Goal: Transaction & Acquisition: Purchase product/service

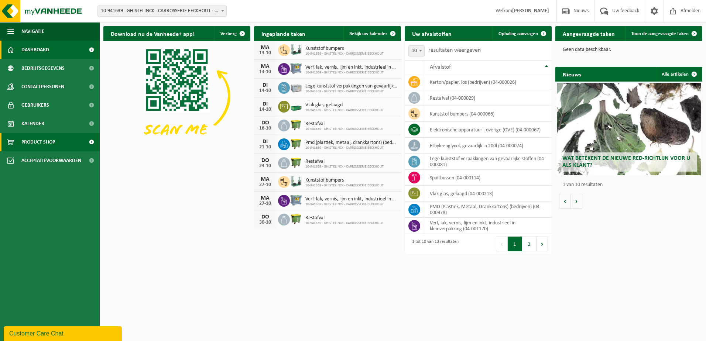
click at [56, 136] on link "Product Shop" at bounding box center [50, 142] width 100 height 18
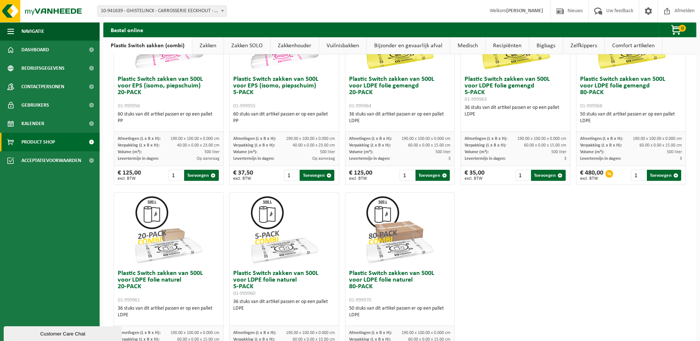
scroll to position [258, 0]
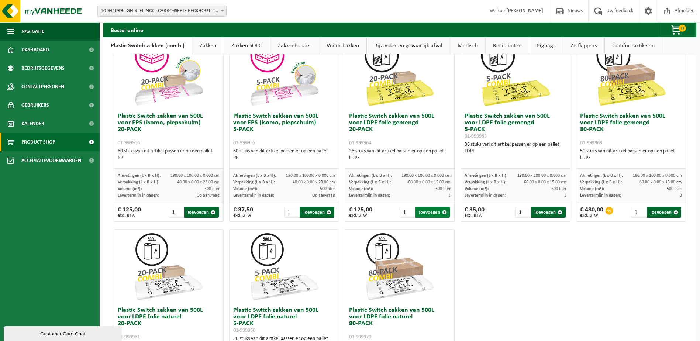
click at [422, 213] on button "Toevoegen" at bounding box center [433, 212] width 34 height 11
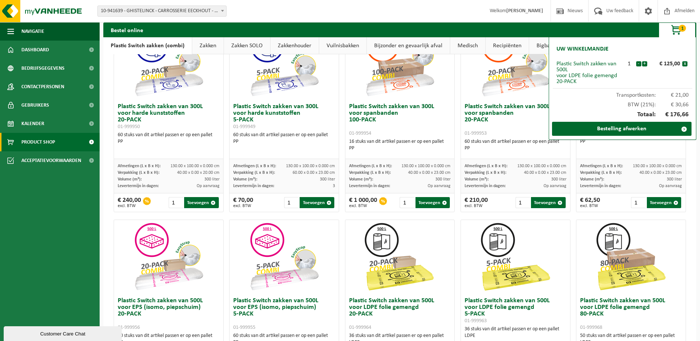
scroll to position [0, 0]
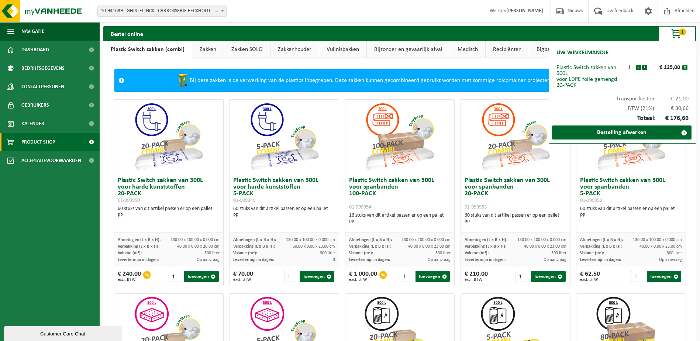
click at [216, 49] on link "Zakken" at bounding box center [207, 49] width 31 height 17
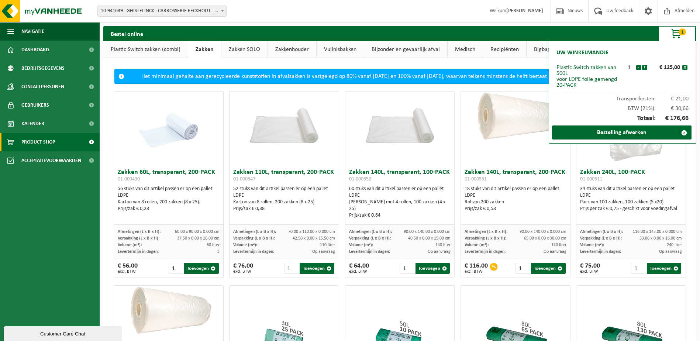
click at [682, 34] on span "1" at bounding box center [682, 31] width 7 height 7
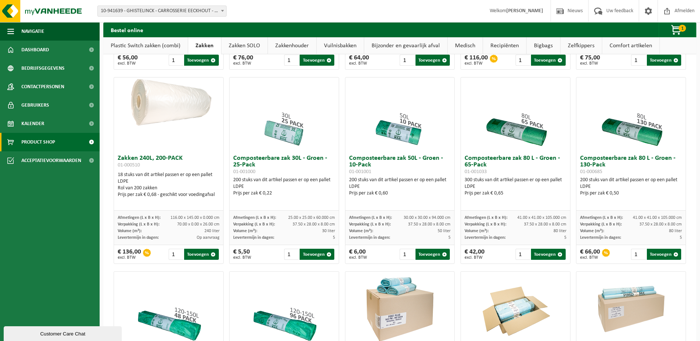
scroll to position [221, 0]
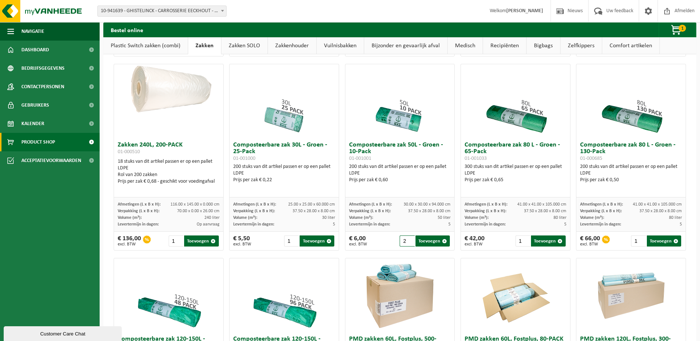
click at [406, 245] on input "2" at bounding box center [407, 240] width 15 height 11
click at [407, 244] on input "3" at bounding box center [407, 240] width 15 height 11
click at [407, 244] on input "4" at bounding box center [407, 240] width 15 height 11
click at [407, 244] on input "5" at bounding box center [407, 240] width 15 height 11
click at [407, 244] on input "6" at bounding box center [407, 240] width 15 height 11
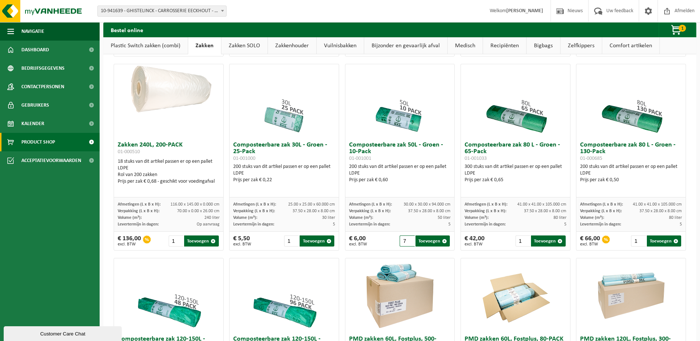
click at [407, 244] on input "7" at bounding box center [407, 240] width 15 height 11
click at [427, 245] on button "Toevoegen" at bounding box center [433, 240] width 34 height 11
type input "1"
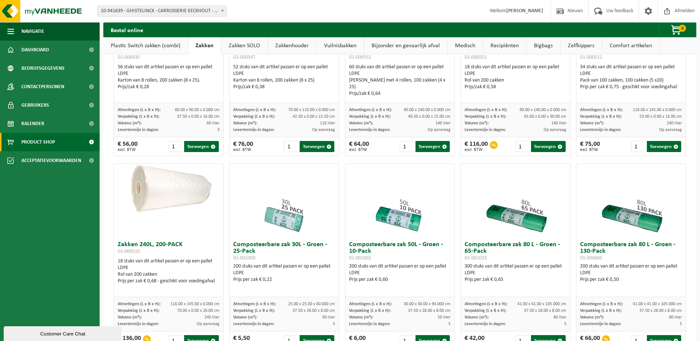
scroll to position [0, 0]
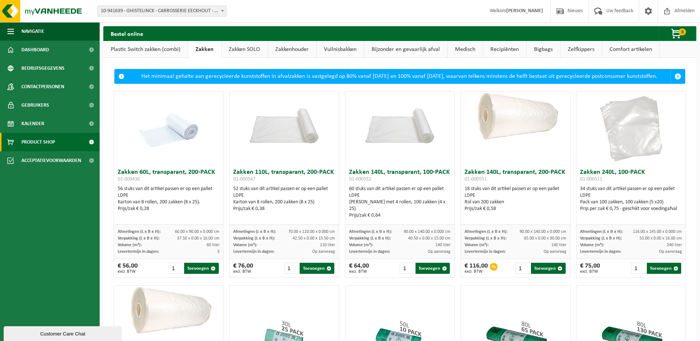
click at [251, 46] on link "Zakken SOLO" at bounding box center [244, 49] width 46 height 17
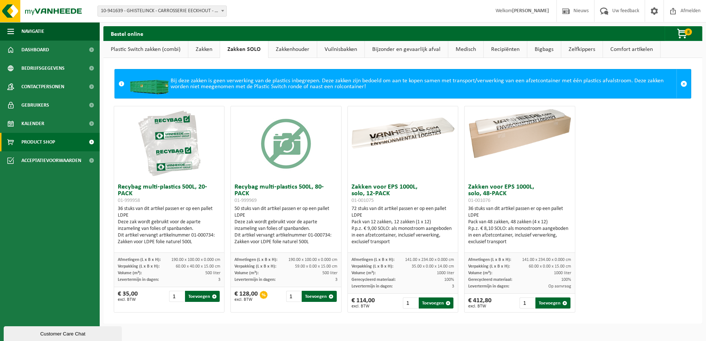
click at [388, 49] on link "Bijzonder en gevaarlijk afval" at bounding box center [406, 49] width 83 height 17
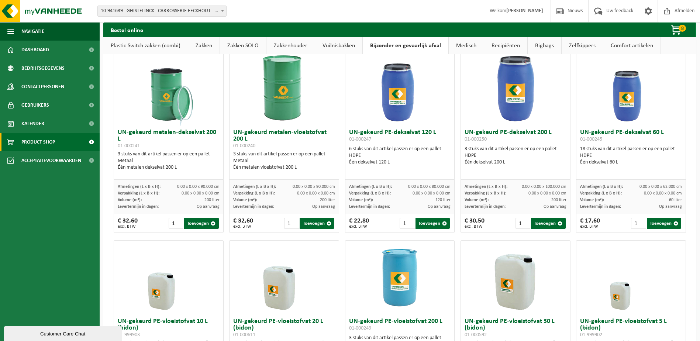
scroll to position [11, 0]
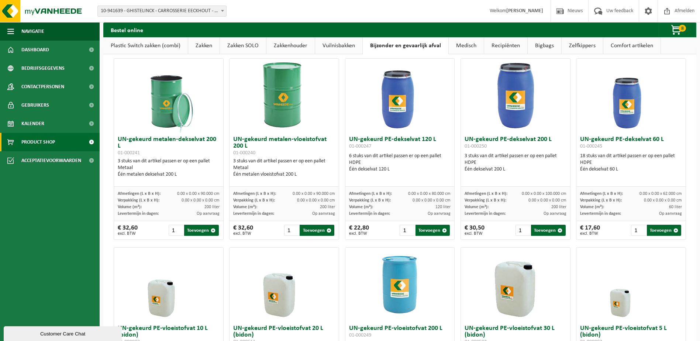
click at [542, 46] on link "Bigbags" at bounding box center [545, 45] width 34 height 17
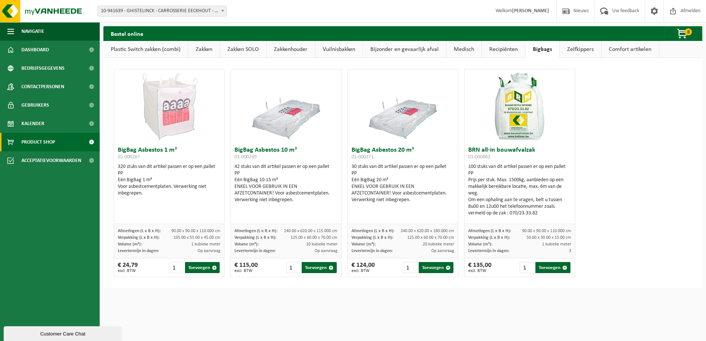
click at [578, 51] on link "Zelfkippers" at bounding box center [579, 49] width 41 height 17
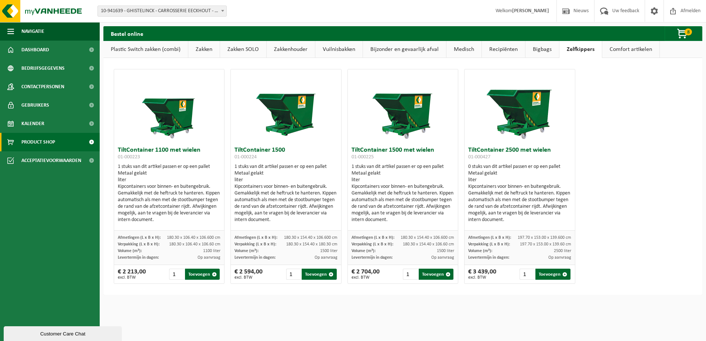
click at [609, 48] on link "Comfort artikelen" at bounding box center [630, 49] width 57 height 17
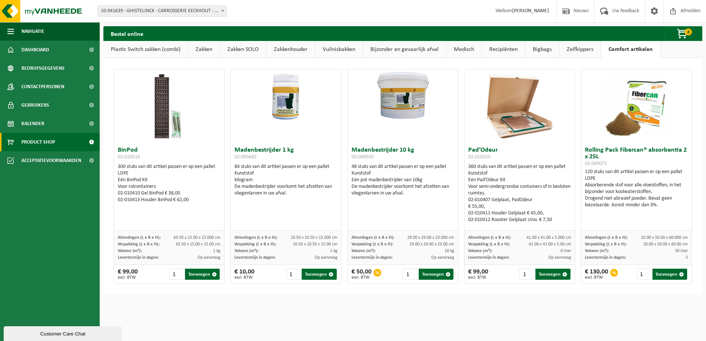
click at [511, 53] on link "Recipiënten" at bounding box center [503, 49] width 43 height 17
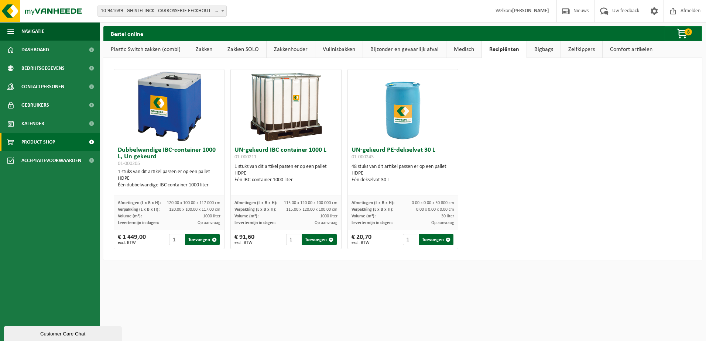
click at [448, 51] on link "Medisch" at bounding box center [463, 49] width 35 height 17
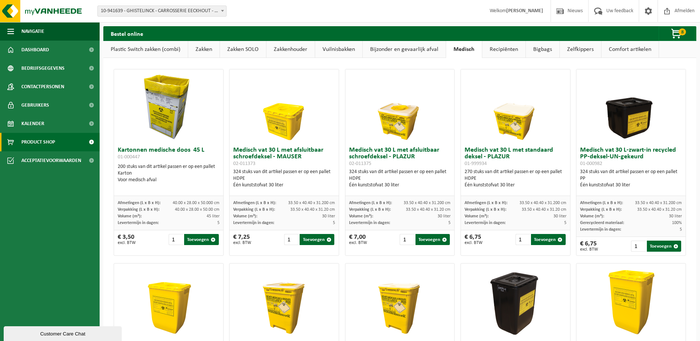
click at [425, 45] on link "Bijzonder en gevaarlijk afval" at bounding box center [404, 49] width 83 height 17
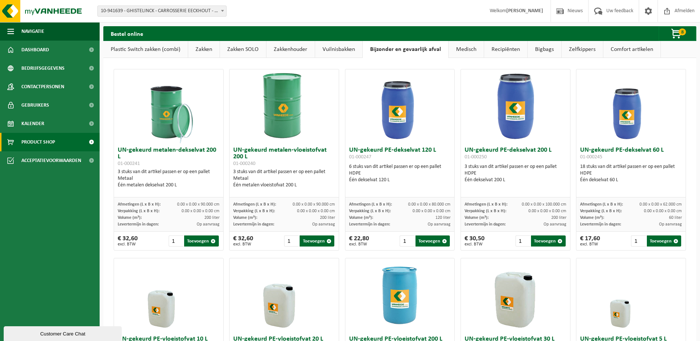
click at [349, 50] on link "Vuilnisbakken" at bounding box center [338, 49] width 47 height 17
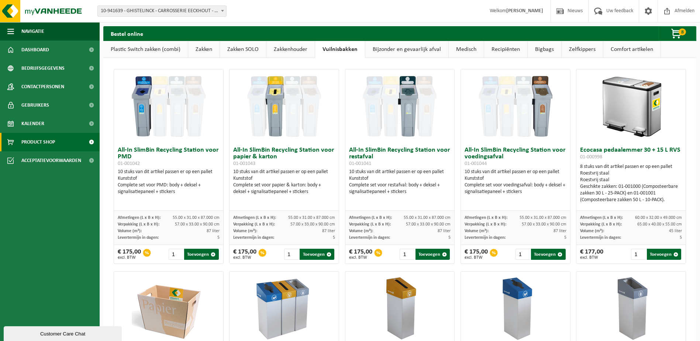
click at [300, 50] on link "Zakkenhouder" at bounding box center [290, 49] width 48 height 17
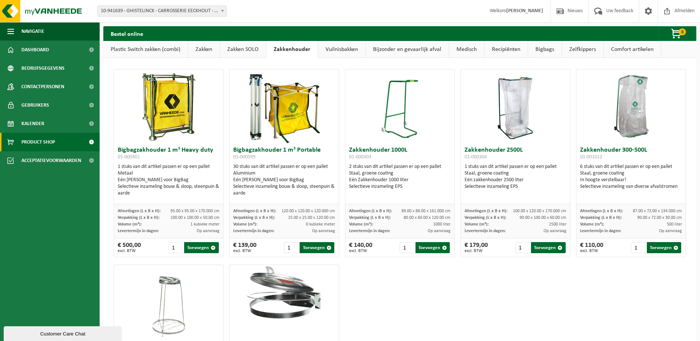
click at [216, 47] on link "Zakken" at bounding box center [203, 49] width 31 height 17
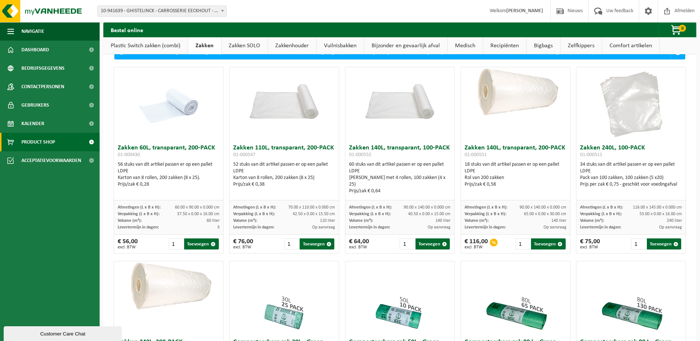
scroll to position [8, 0]
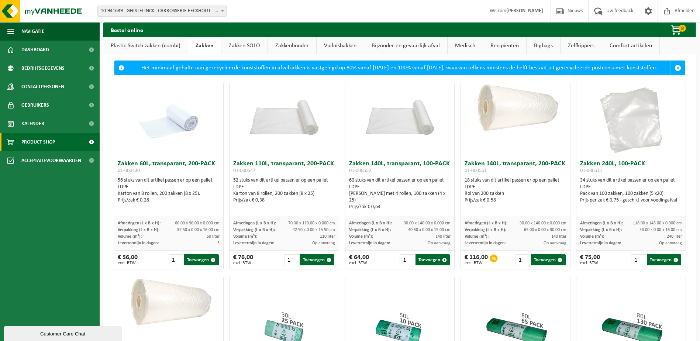
click at [173, 42] on link "Plastic Switch zakken (combi)" at bounding box center [145, 45] width 85 height 17
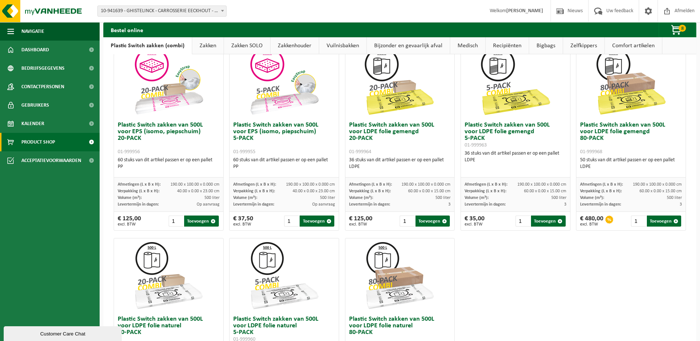
scroll to position [230, 0]
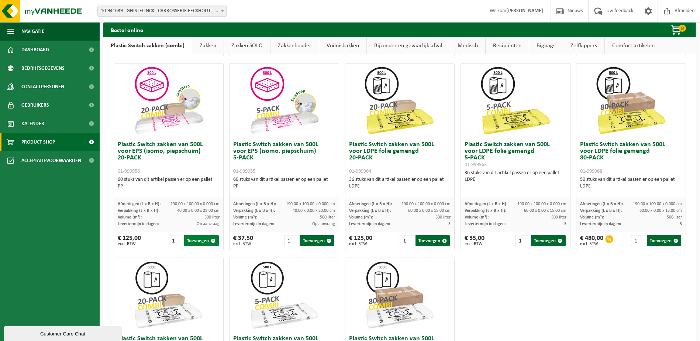
click at [197, 241] on button "Toevoegen" at bounding box center [201, 240] width 34 height 11
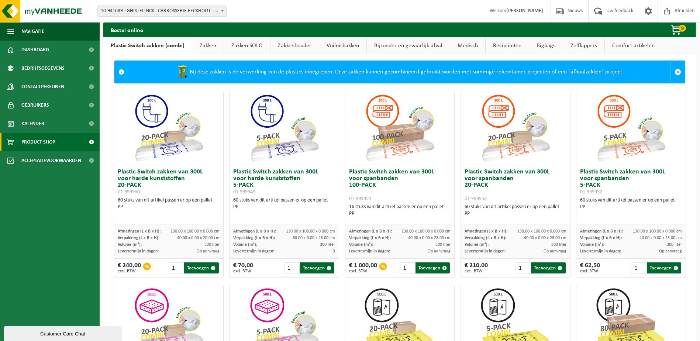
scroll to position [0, 0]
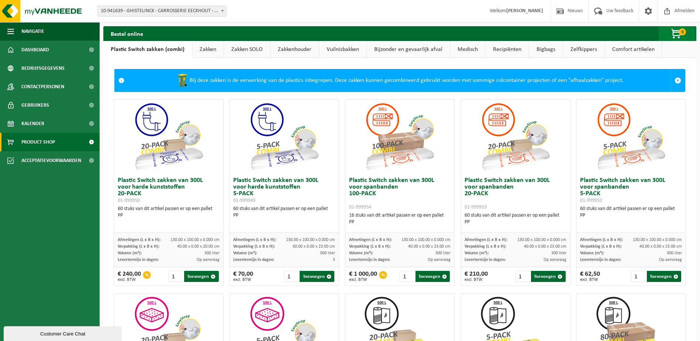
click at [674, 32] on span "button" at bounding box center [676, 34] width 37 height 15
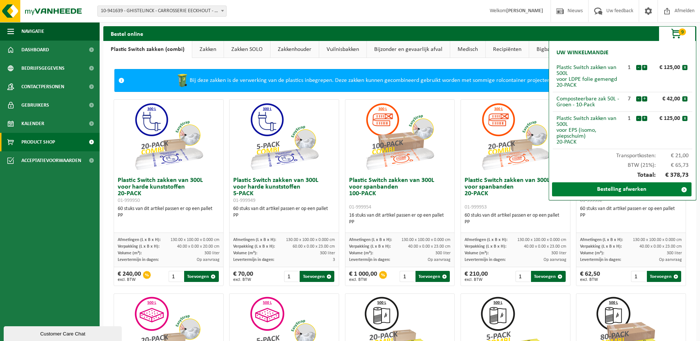
click at [609, 186] on link "Bestelling afwerken" at bounding box center [621, 189] width 139 height 14
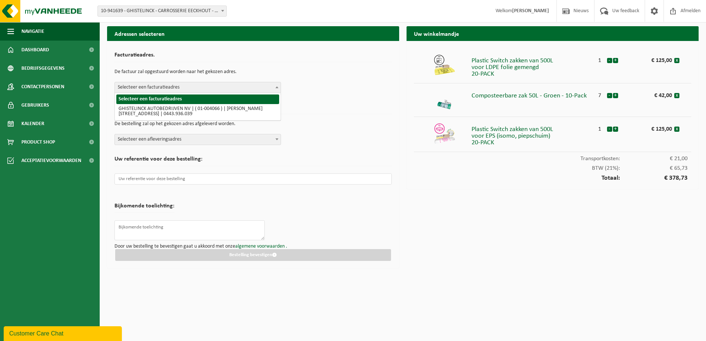
click at [199, 86] on span "Selecteer een facturatieadres" at bounding box center [198, 87] width 166 height 10
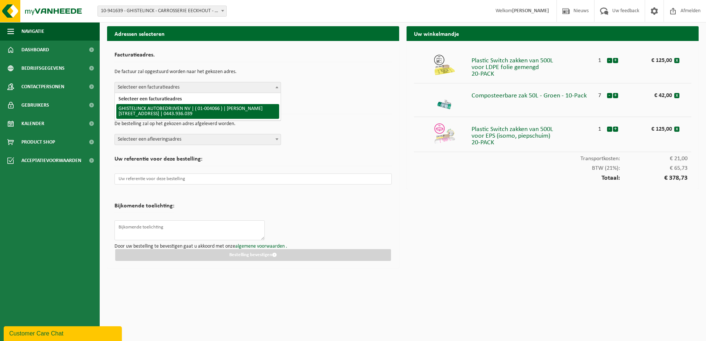
select select "9926"
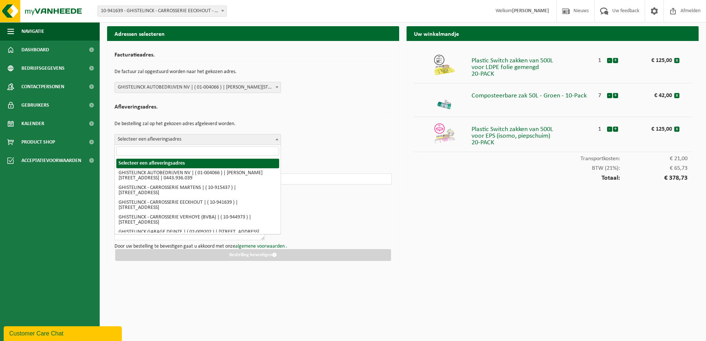
click at [212, 135] on span "Selecteer een afleveringsadres" at bounding box center [198, 139] width 166 height 10
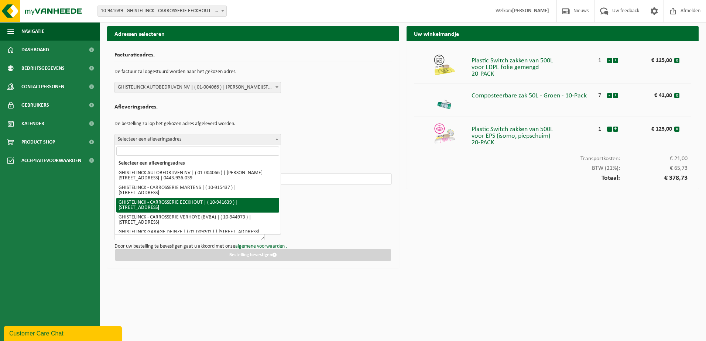
select select "139389"
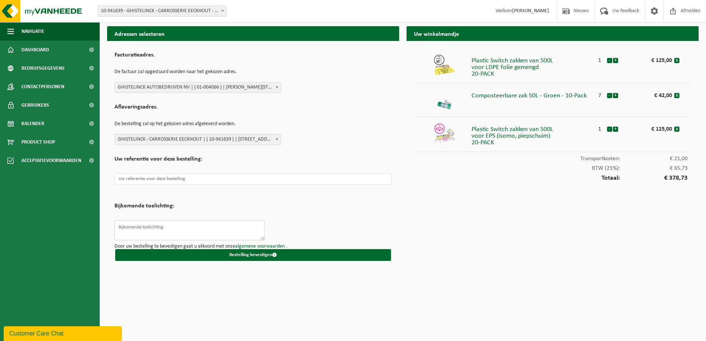
click at [228, 223] on textarea at bounding box center [189, 230] width 150 height 20
type textarea "g"
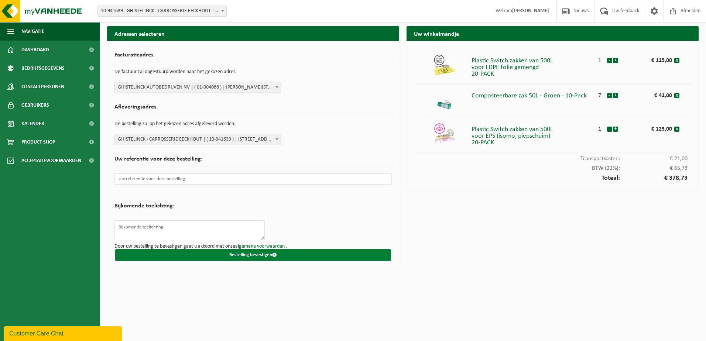
click at [261, 257] on button "Bestelling bevestigen" at bounding box center [253, 255] width 276 height 12
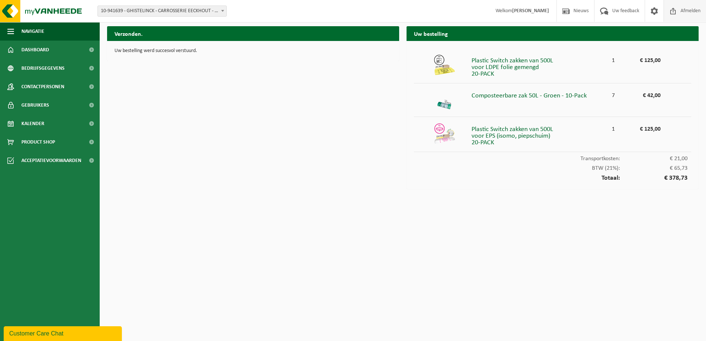
click at [680, 12] on span "Afmelden" at bounding box center [690, 11] width 24 height 22
